Goal: Information Seeking & Learning: Find specific fact

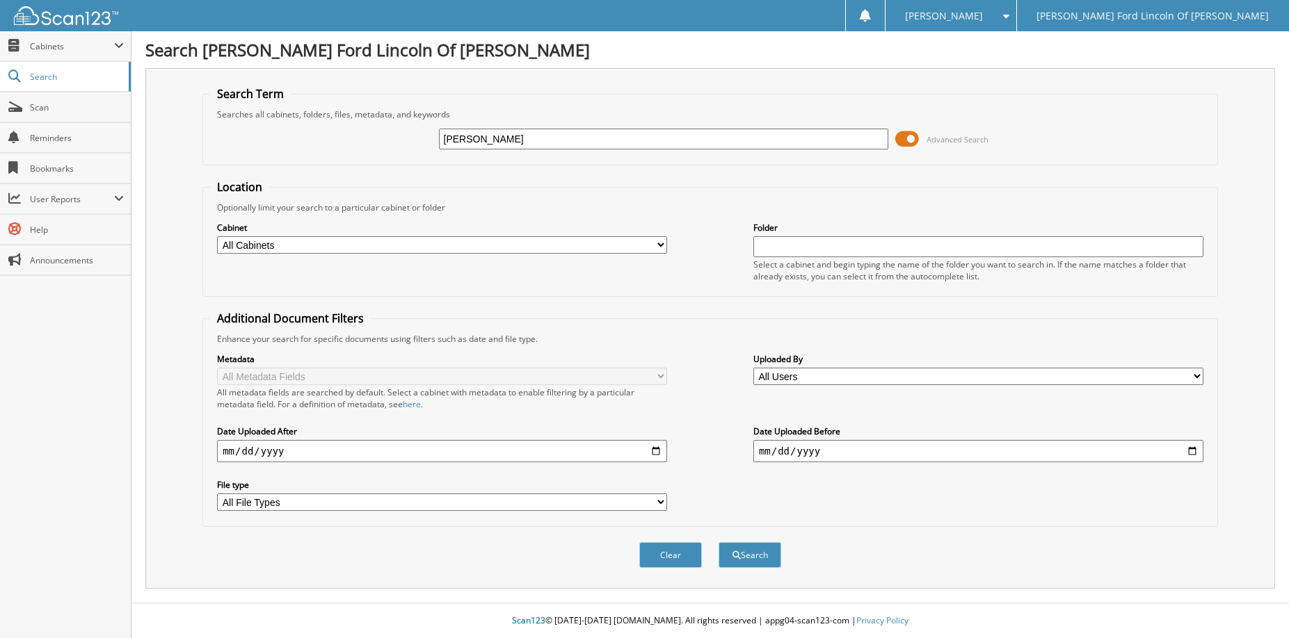
type input "[PERSON_NAME]"
click at [718, 542] on button "Search" at bounding box center [749, 555] width 63 height 26
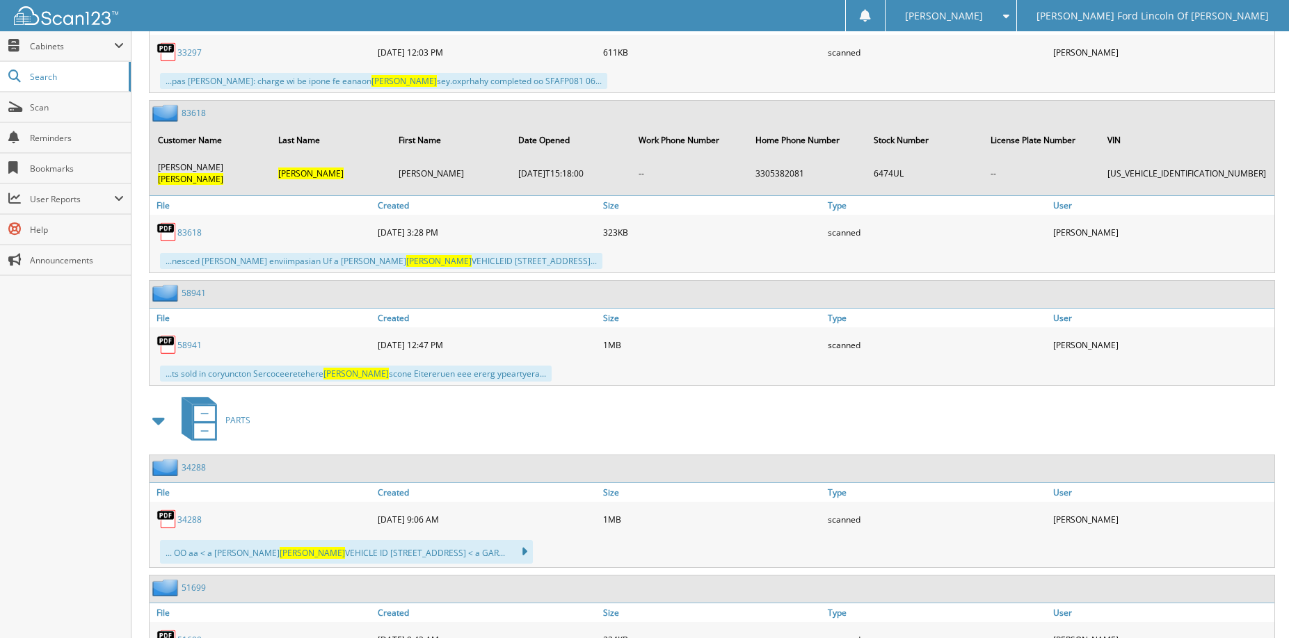
scroll to position [7158, 0]
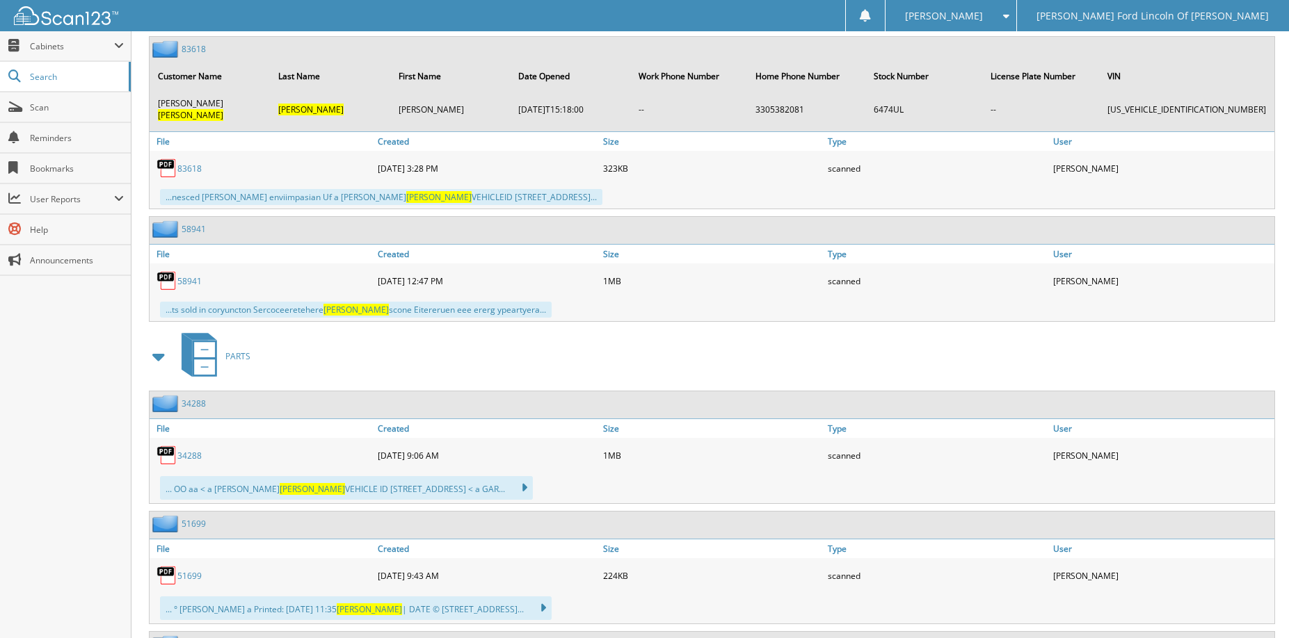
click at [191, 450] on link "34288" at bounding box center [189, 456] width 24 height 12
click at [170, 565] on img at bounding box center [166, 575] width 21 height 21
click at [193, 570] on link "51699" at bounding box center [189, 576] width 24 height 12
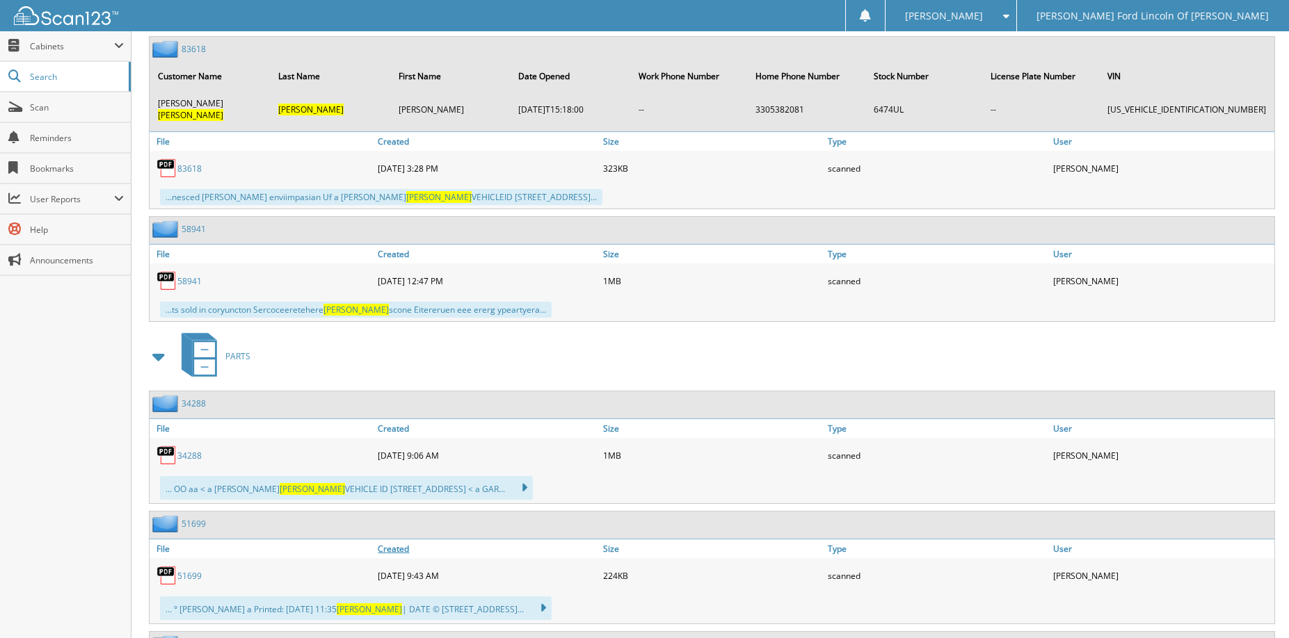
scroll to position [7087, 0]
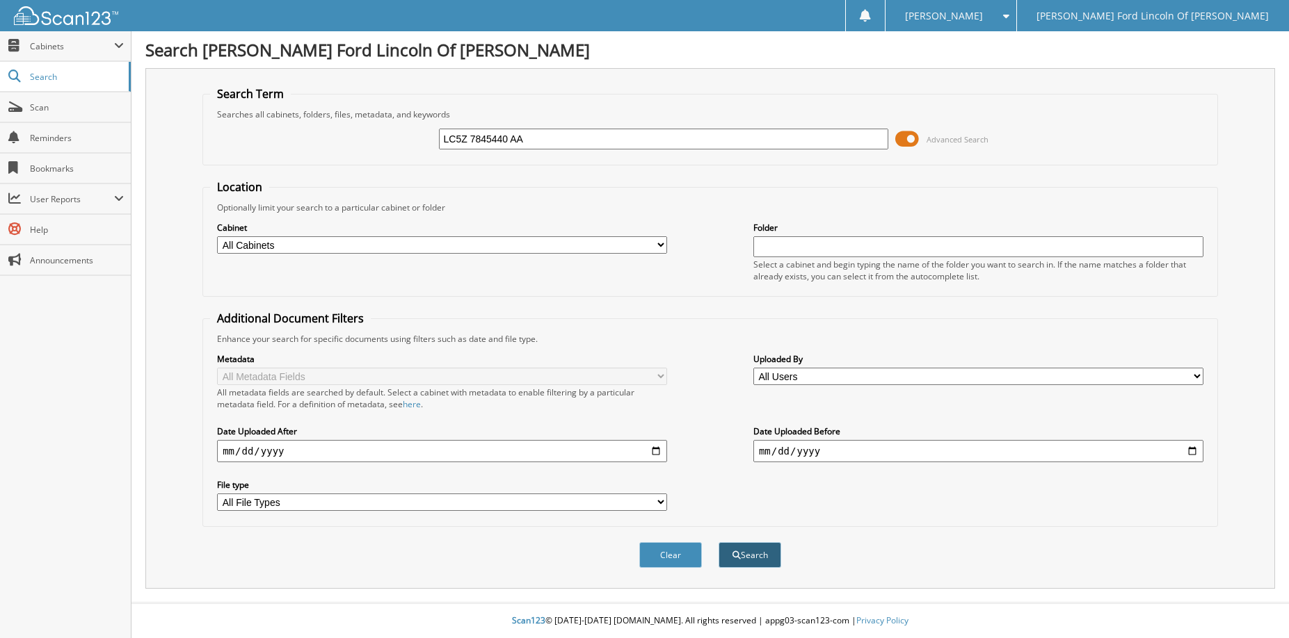
type input "LC5Z 7845440 AA"
click at [732, 560] on span "submit" at bounding box center [736, 556] width 8 height 8
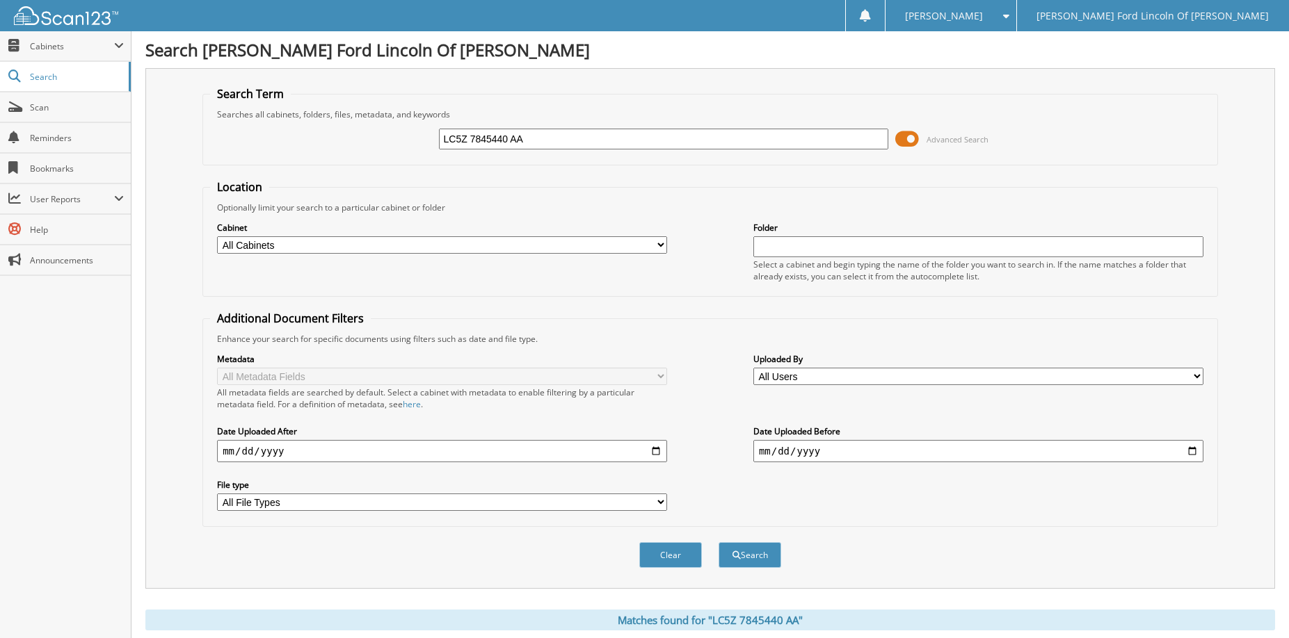
scroll to position [246, 0]
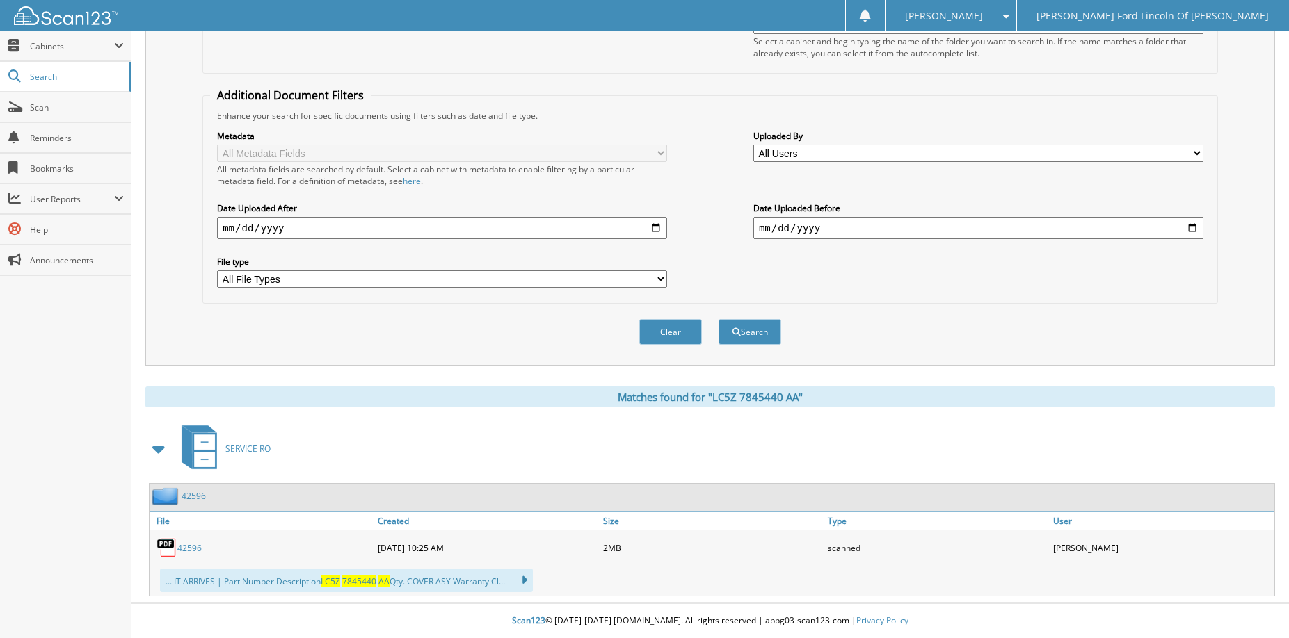
click at [197, 551] on link "42596" at bounding box center [189, 548] width 24 height 12
